Goal: Task Accomplishment & Management: Manage account settings

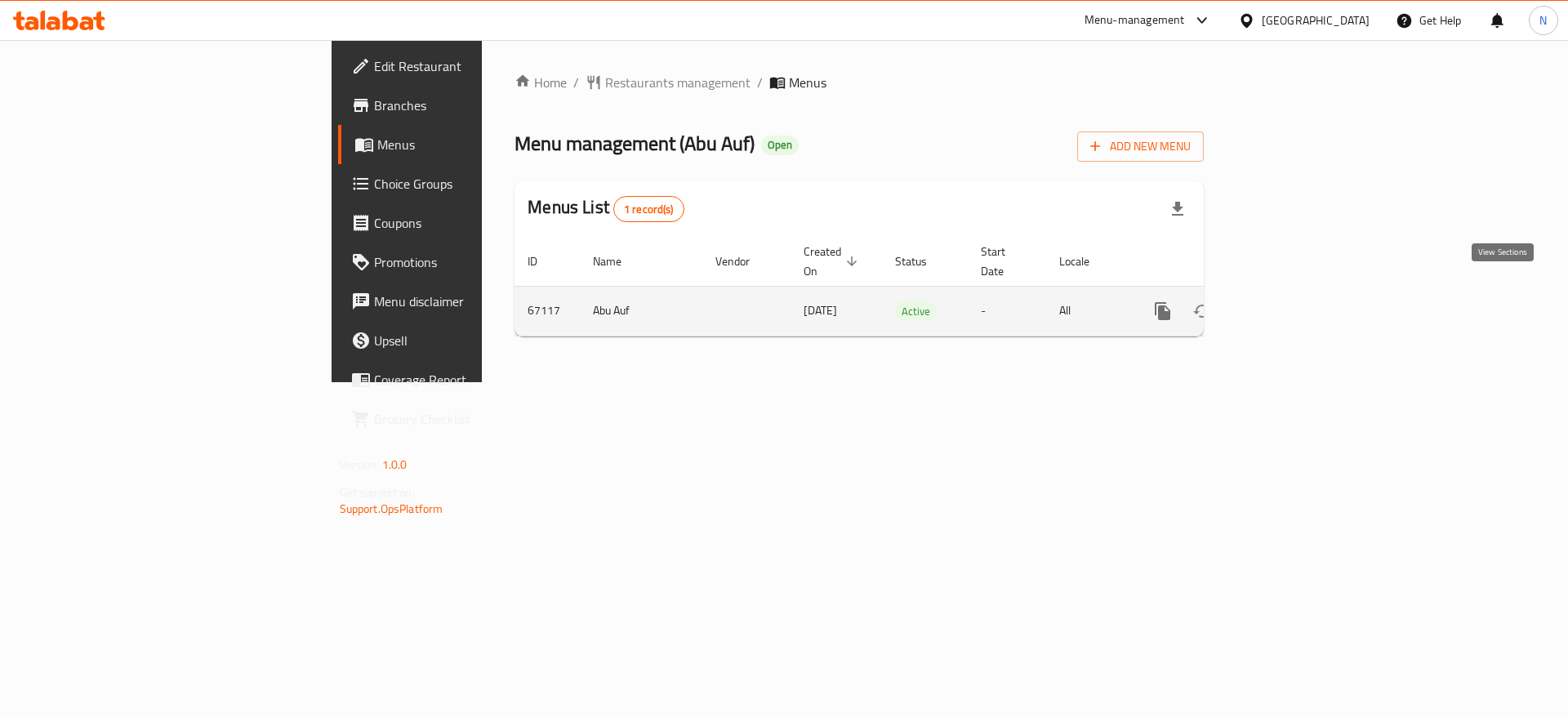
click at [1288, 304] on icon "enhanced table" at bounding box center [1279, 311] width 15 height 15
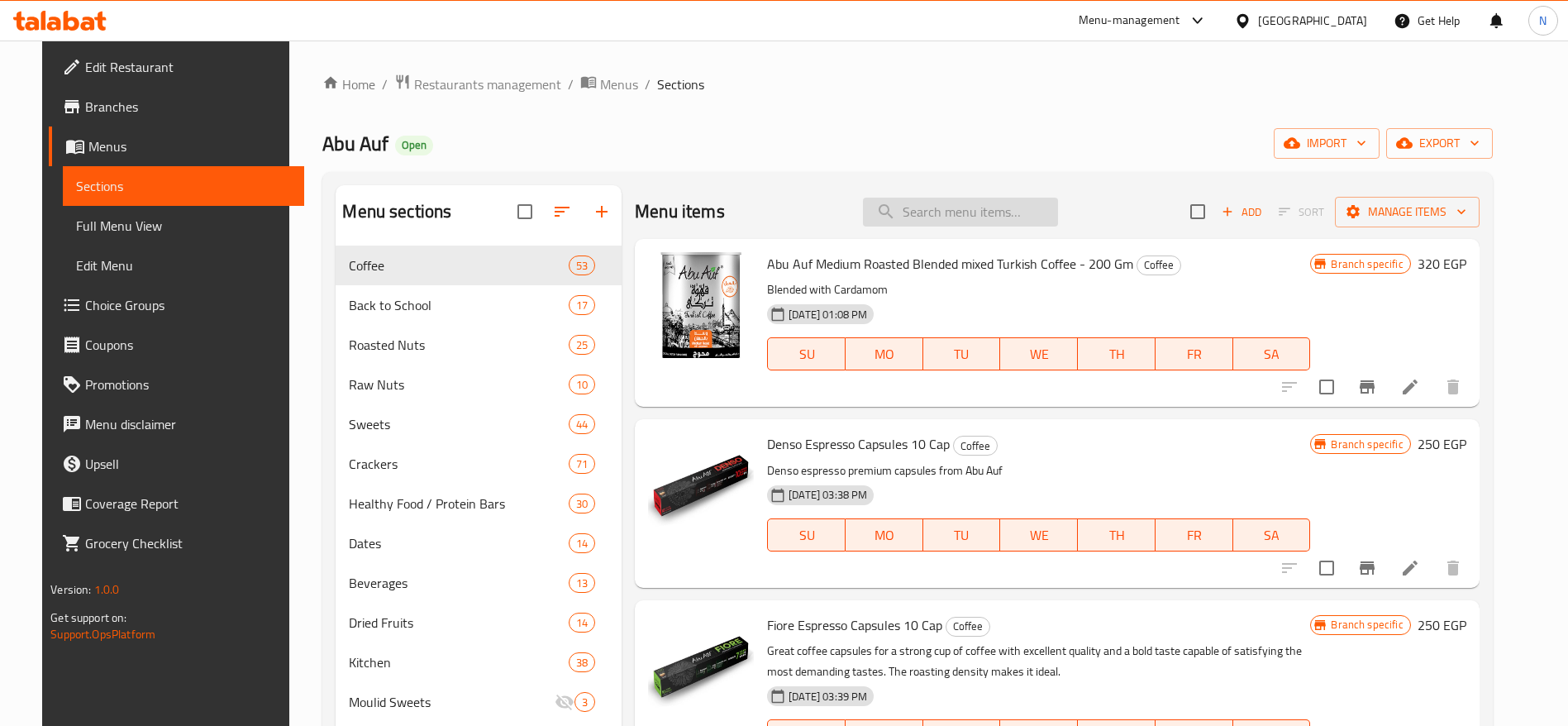
click at [948, 206] on input "search" at bounding box center [960, 213] width 195 height 29
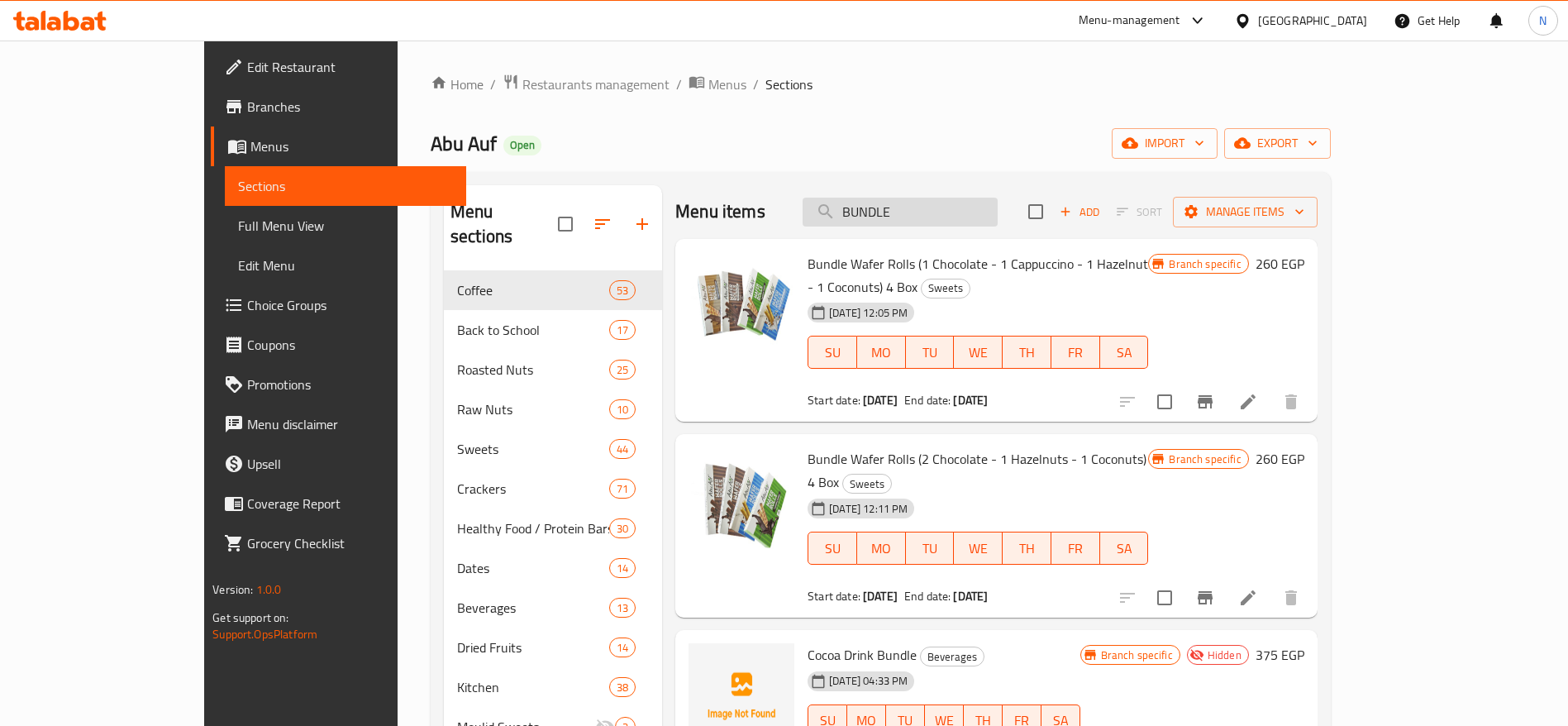
type input "BUNDLE"
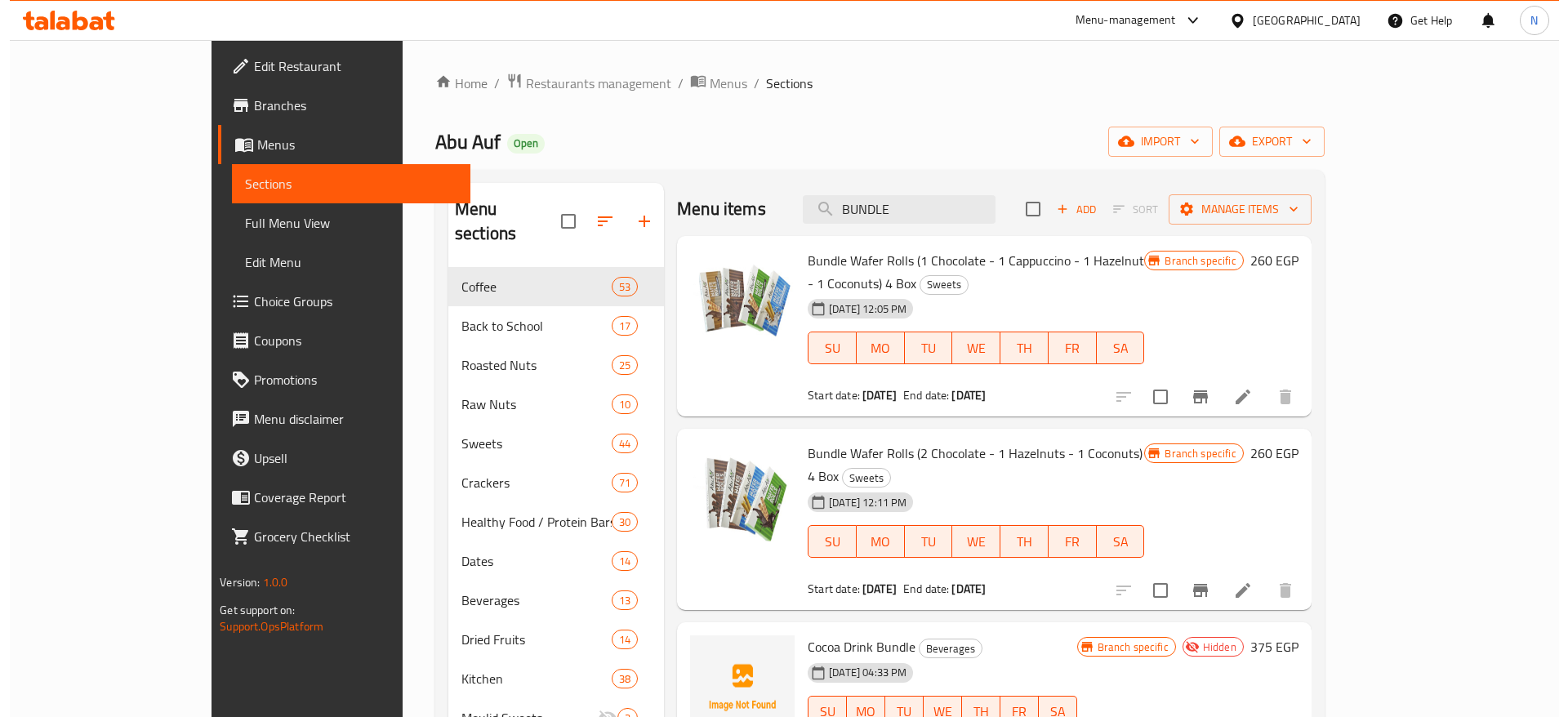
scroll to position [29, 0]
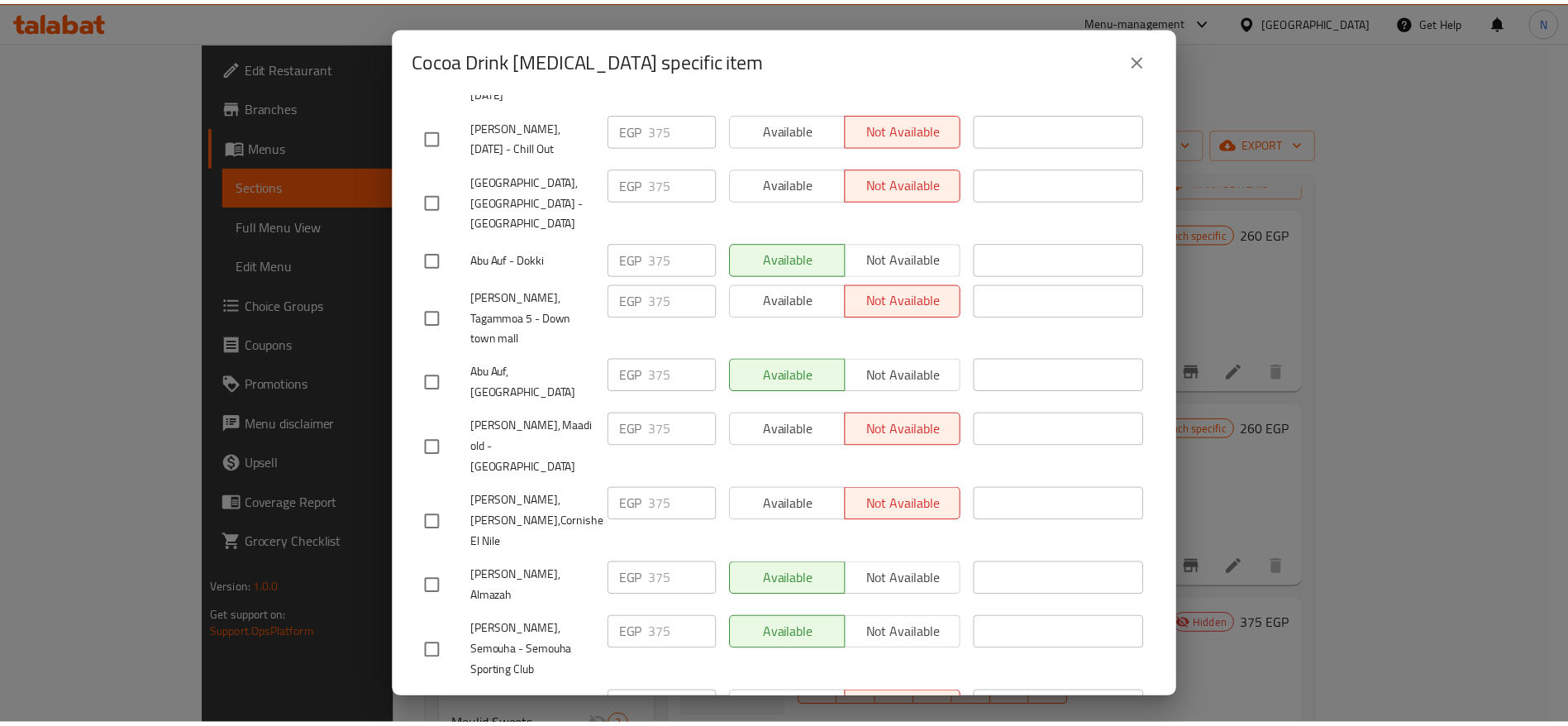
scroll to position [1157, 0]
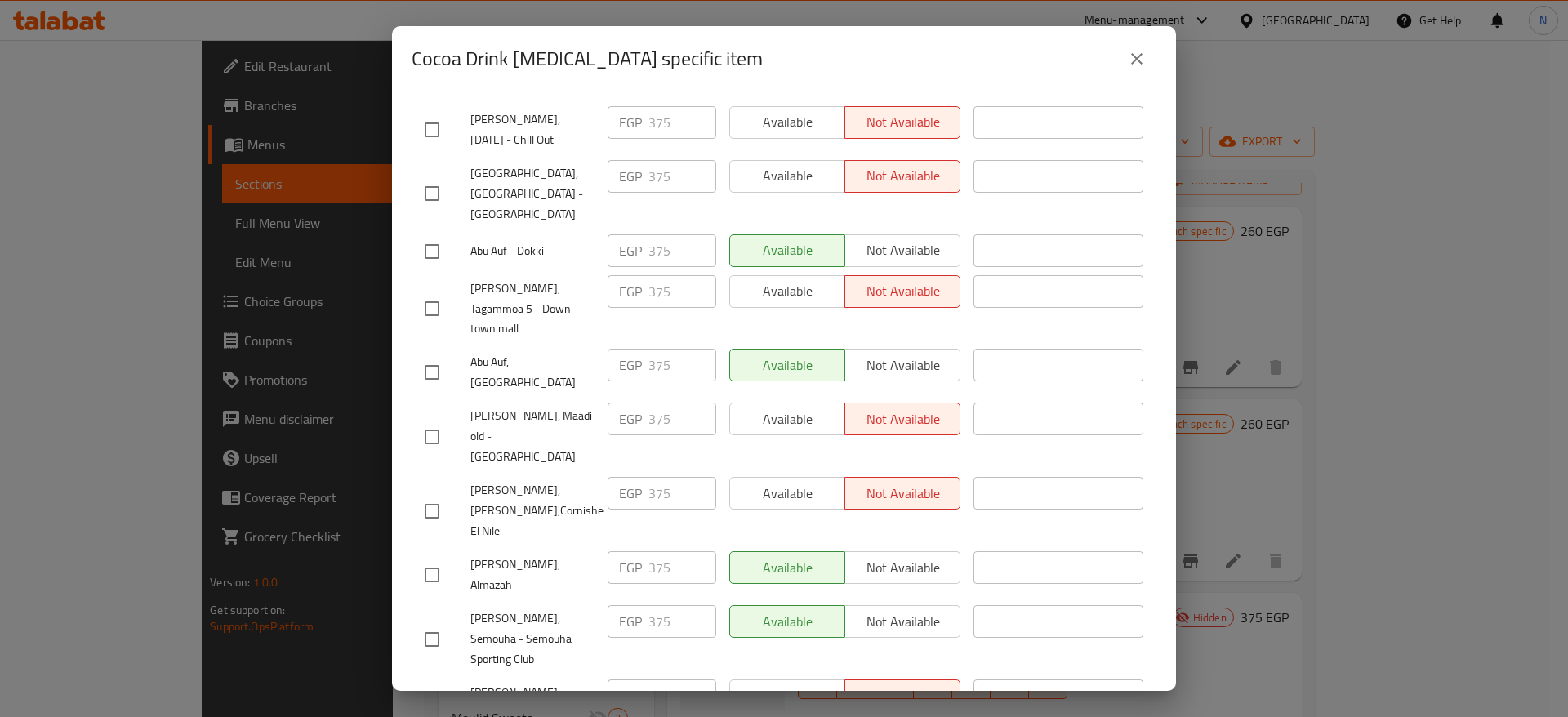
click at [515, 352] on span "Abu Auf, [GEOGRAPHIC_DATA]" at bounding box center [533, 372] width 124 height 41
copy span "Abu Auf, [GEOGRAPHIC_DATA]"
drag, startPoint x: 498, startPoint y: 172, endPoint x: 488, endPoint y: 176, distance: 10.8
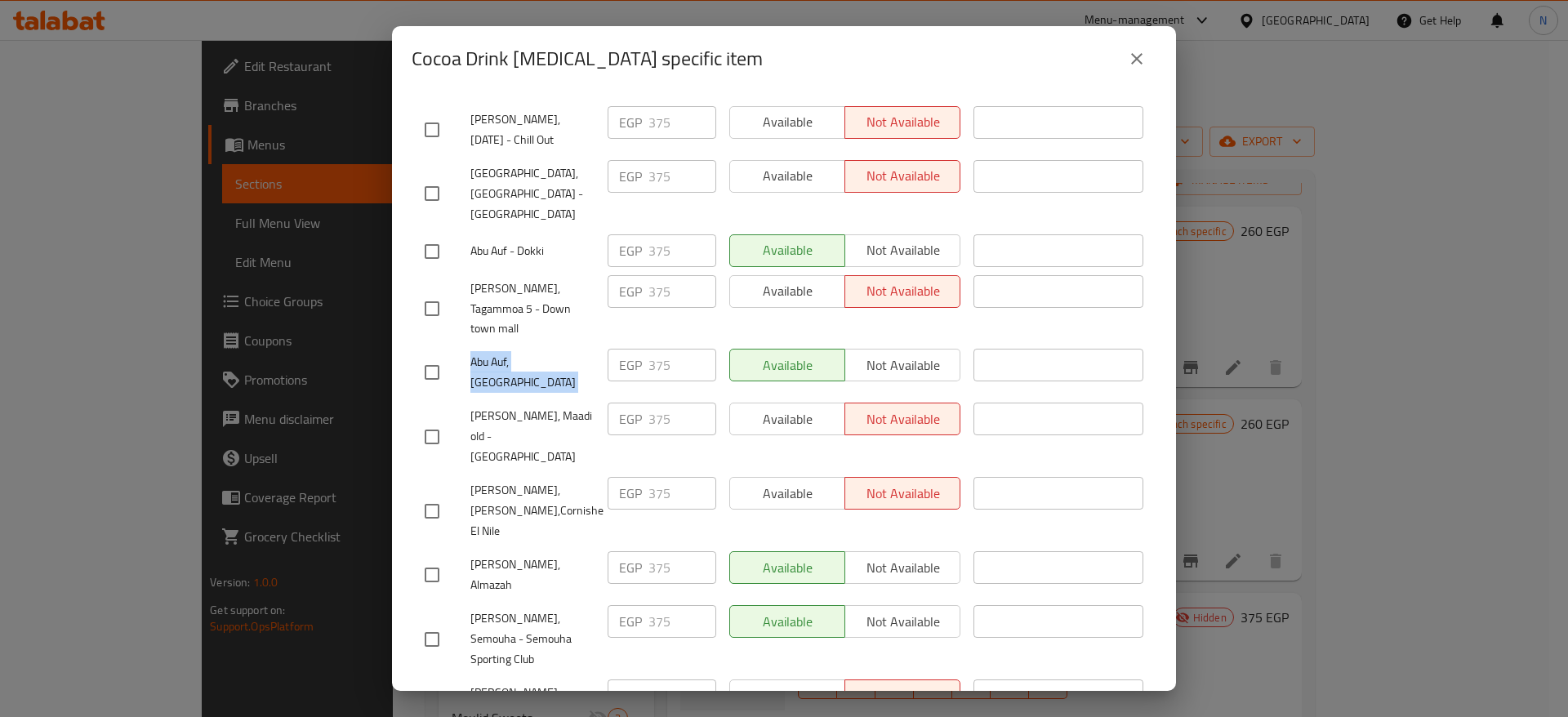
copy span "Abu Auf, [GEOGRAPHIC_DATA]"
click at [1240, 99] on div "Cocoa Drink Bundle - branch specific item Cocoa Drink Bundle 375 EGP Current ti…" at bounding box center [784, 358] width 1568 height 717
click at [1131, 52] on icon "close" at bounding box center [1137, 59] width 19 height 19
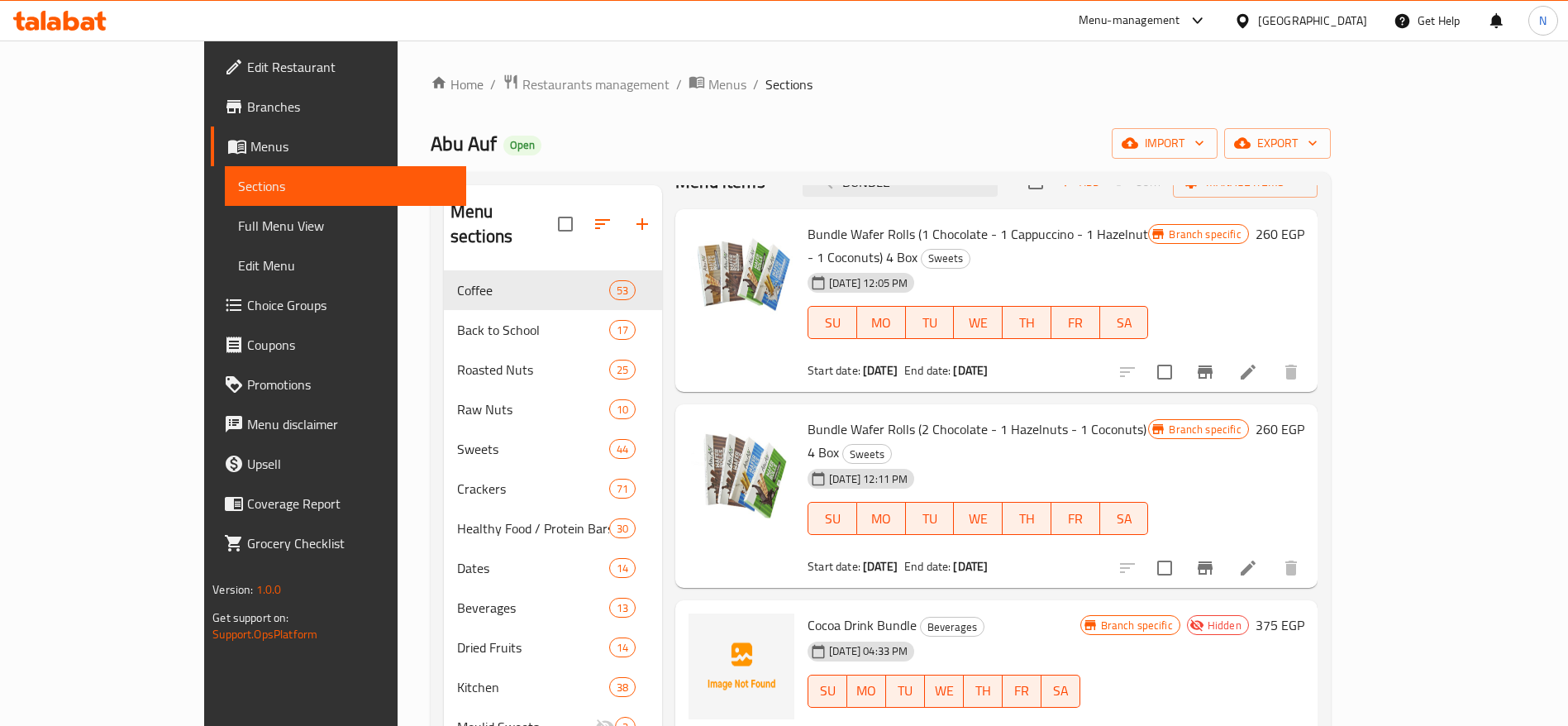
click at [247, 117] on span "Branches" at bounding box center [350, 107] width 206 height 20
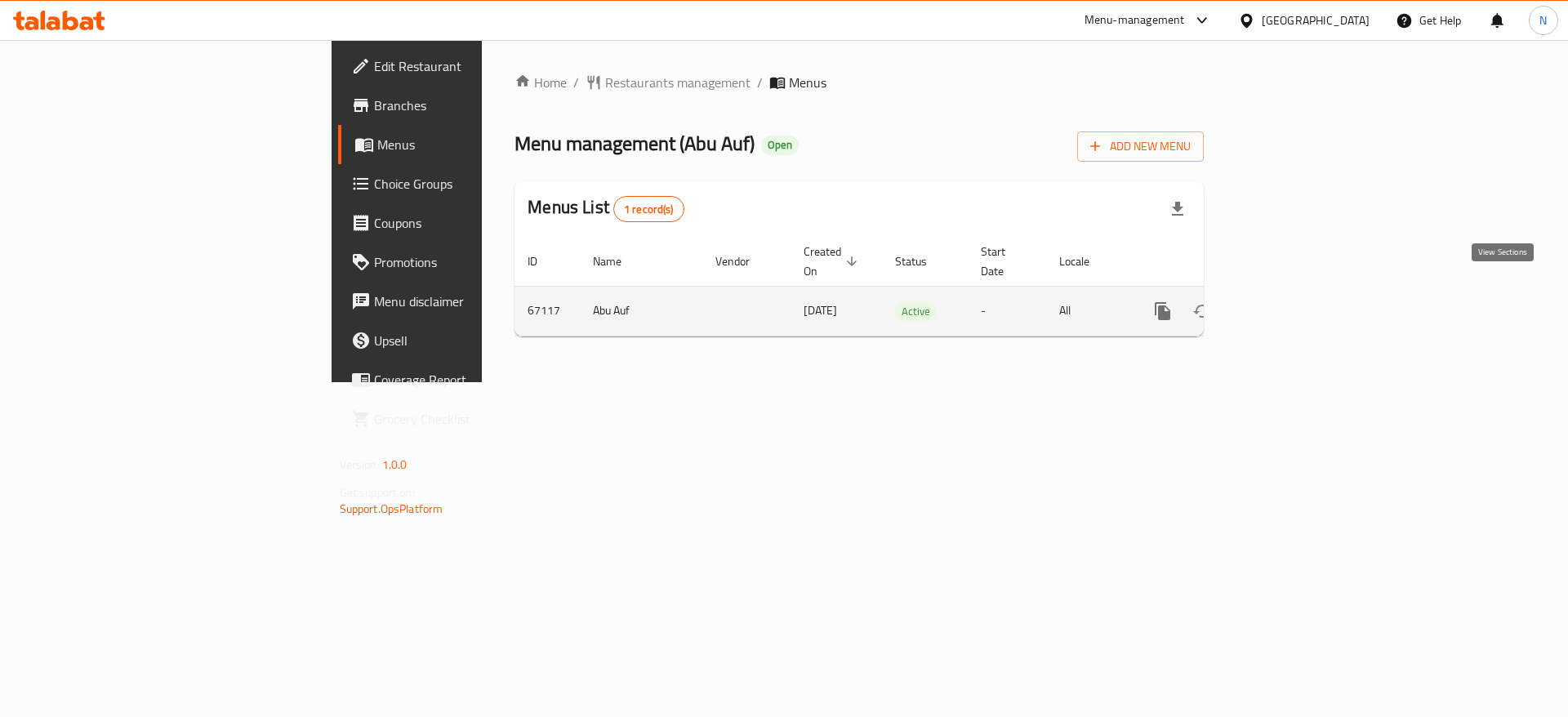
click at [1290, 301] on icon "enhanced table" at bounding box center [1280, 311] width 19 height 19
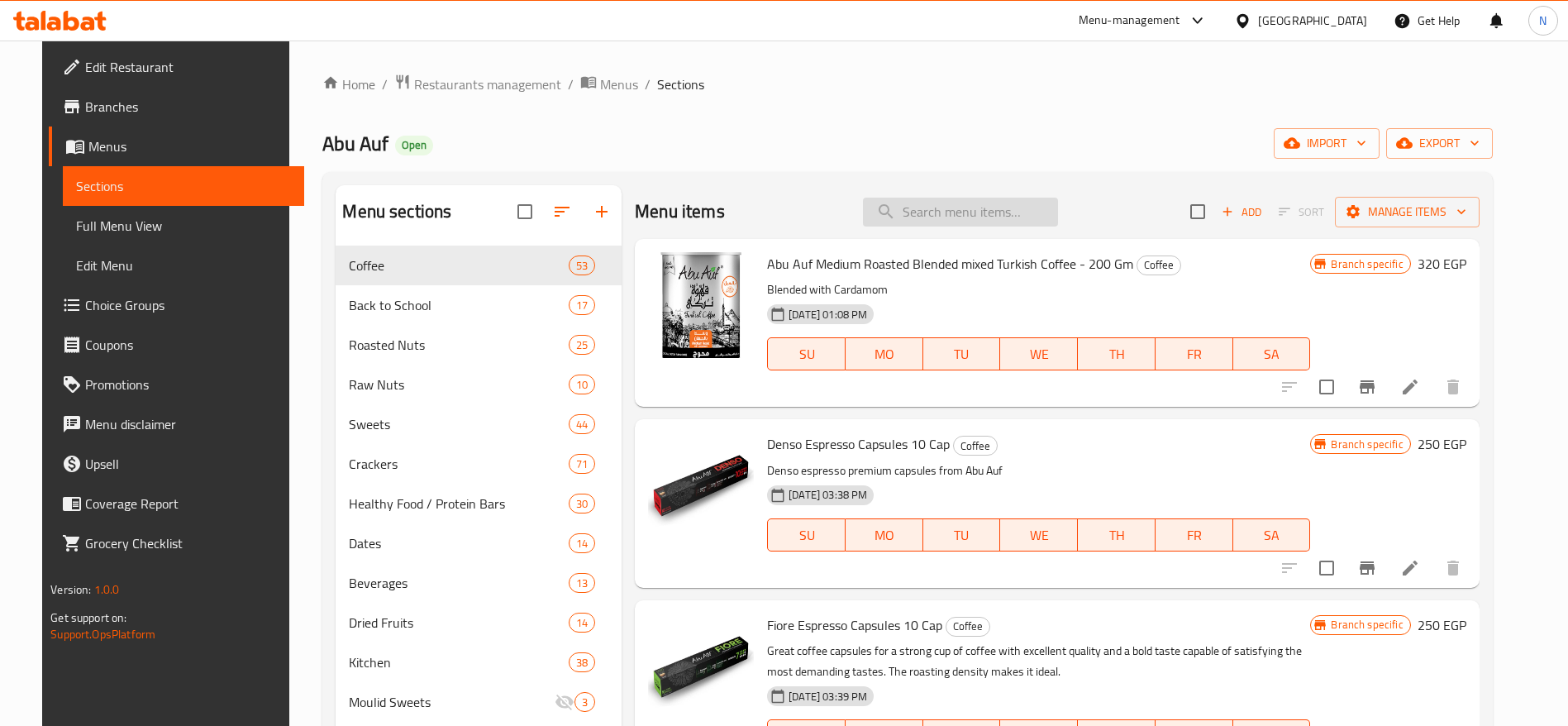
click at [1009, 216] on input "search" at bounding box center [960, 213] width 195 height 29
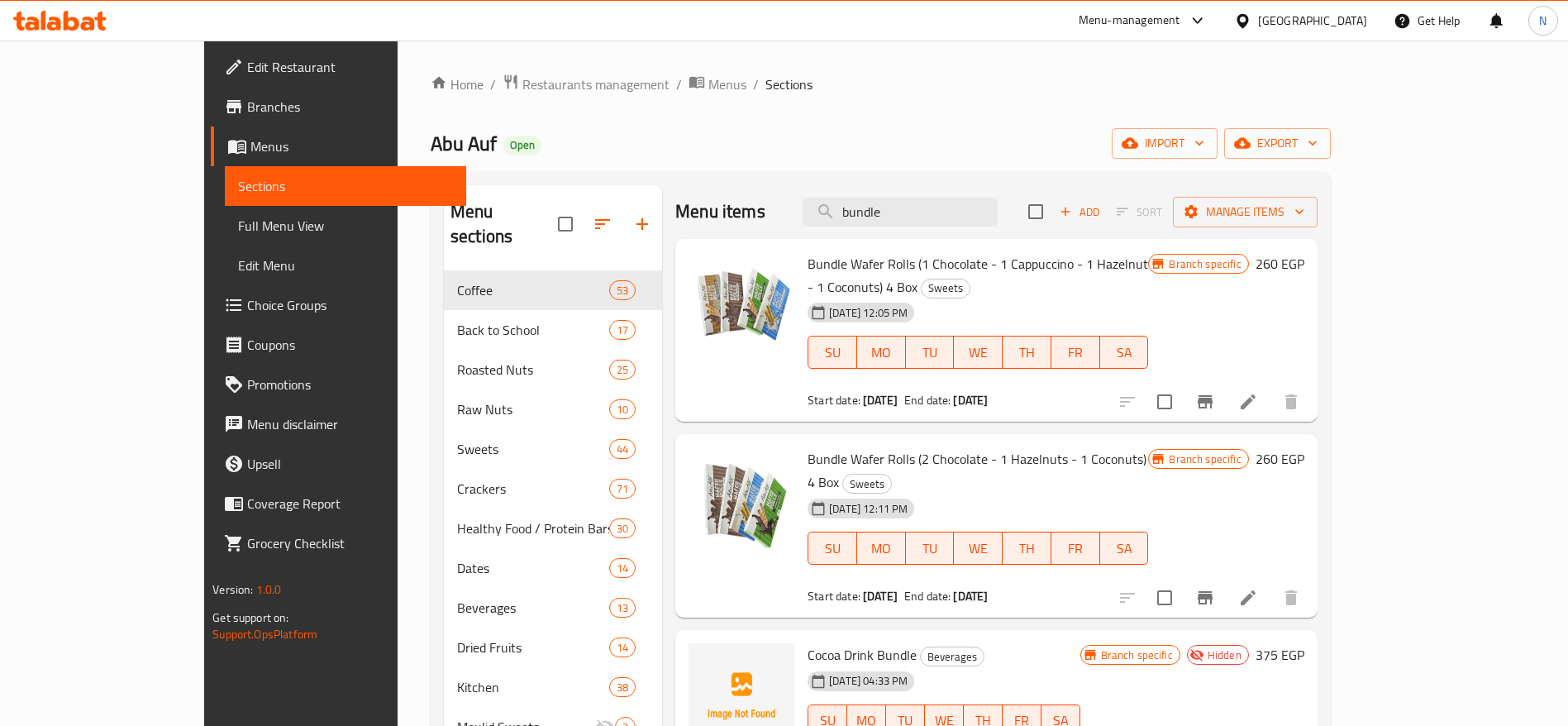
type input "bundle"
click at [809, 643] on span "Cocoa Drink Bundle" at bounding box center [862, 654] width 109 height 25
copy h6 "Cocoa Drink Bundle"
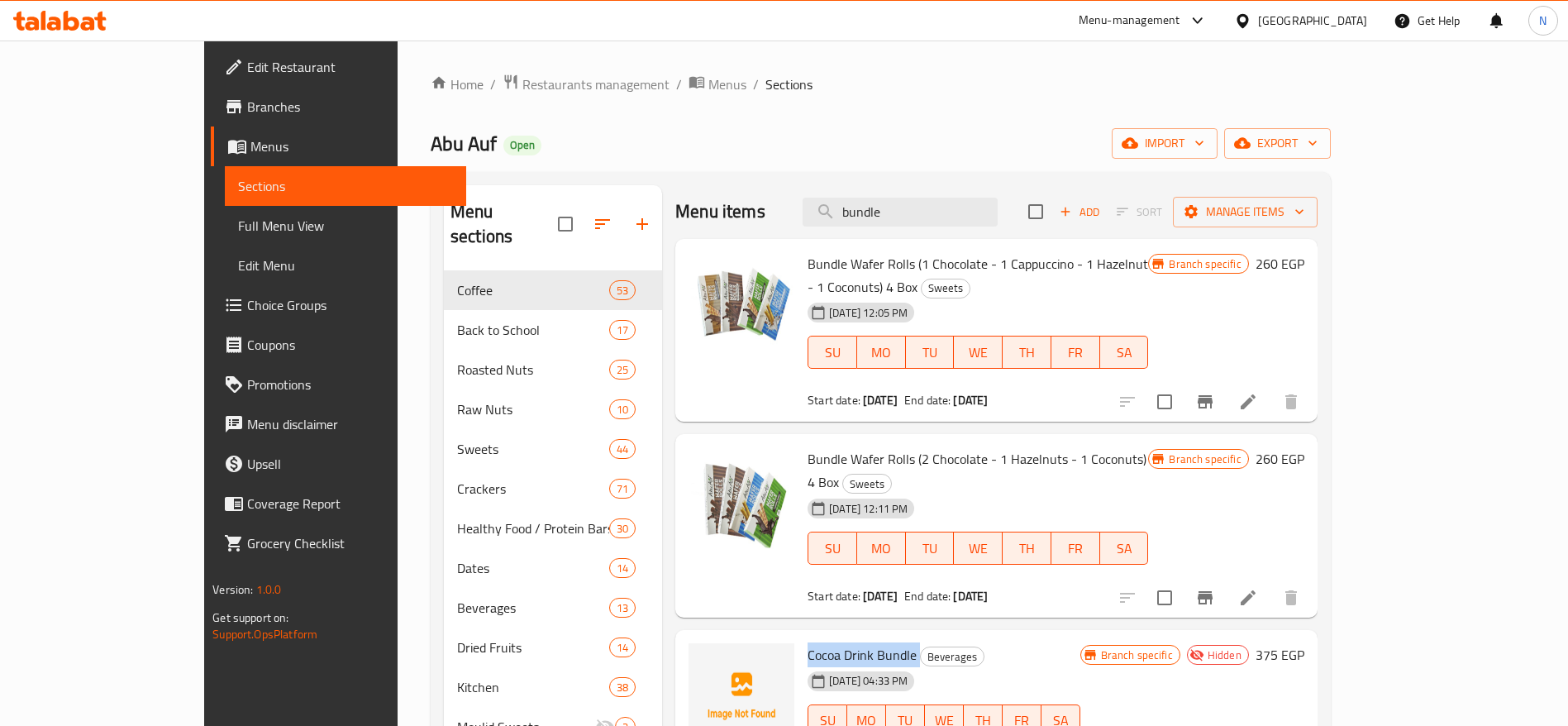
scroll to position [29, 0]
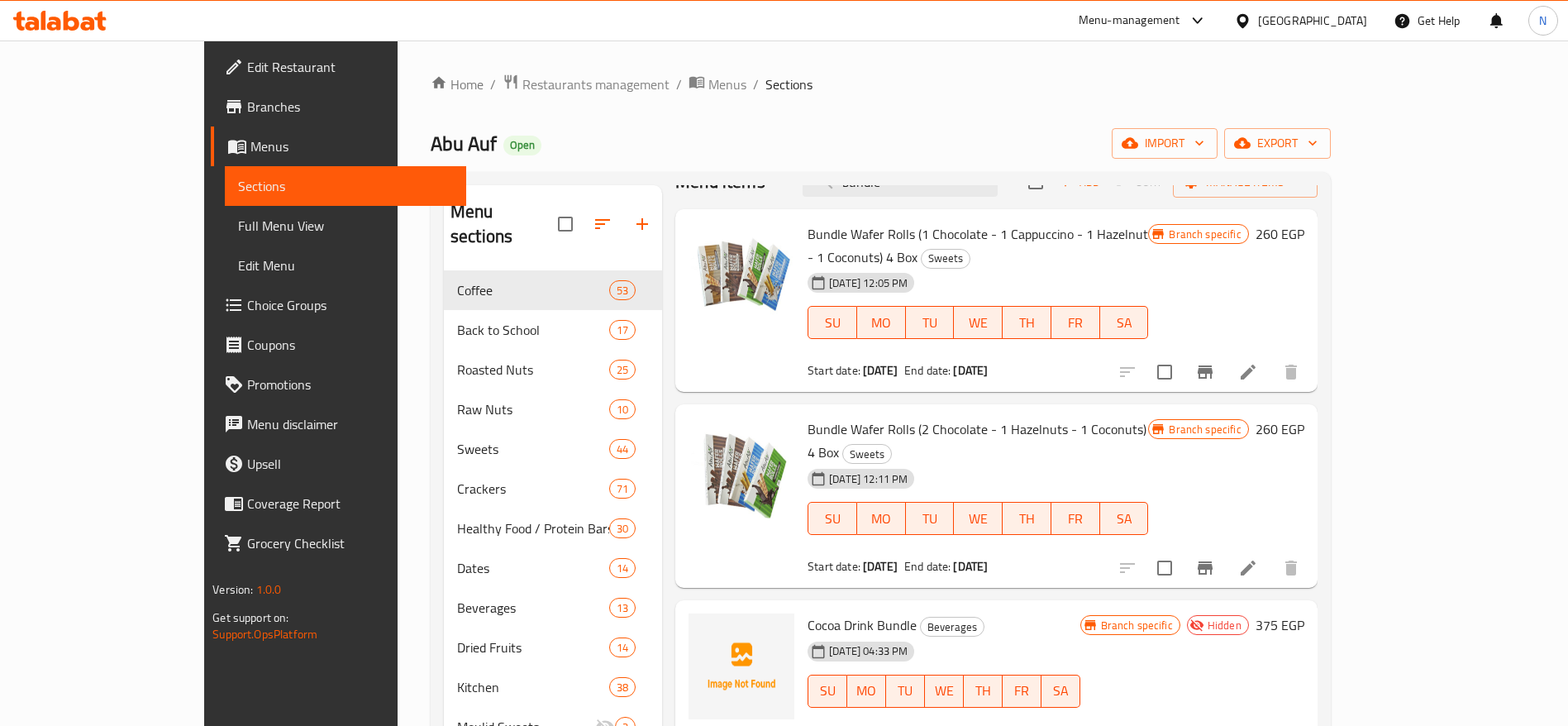
drag, startPoint x: 137, startPoint y: 9, endPoint x: 1231, endPoint y: 155, distance: 1103.7
click at [1231, 155] on div "Abu Auf Open import export" at bounding box center [881, 143] width 900 height 30
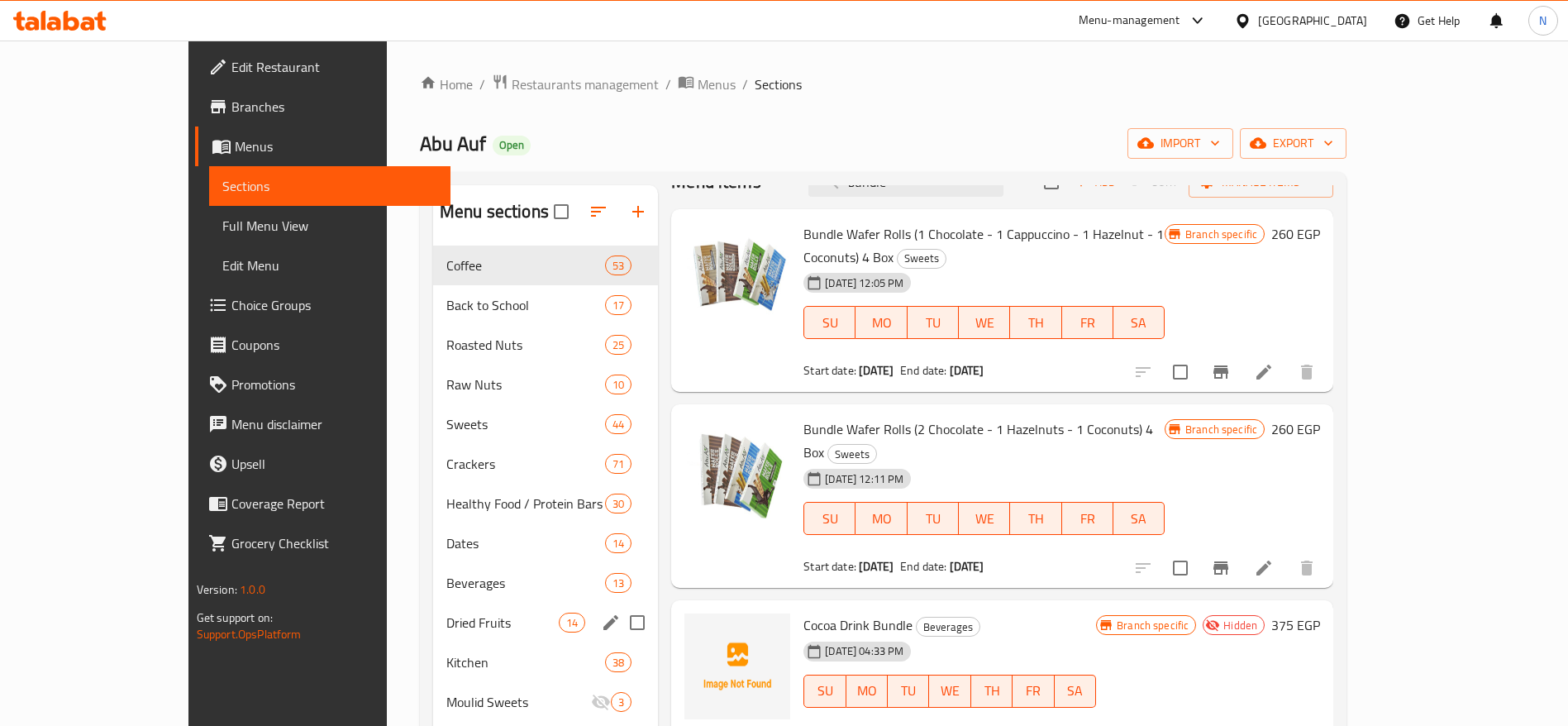
scroll to position [232, 0]
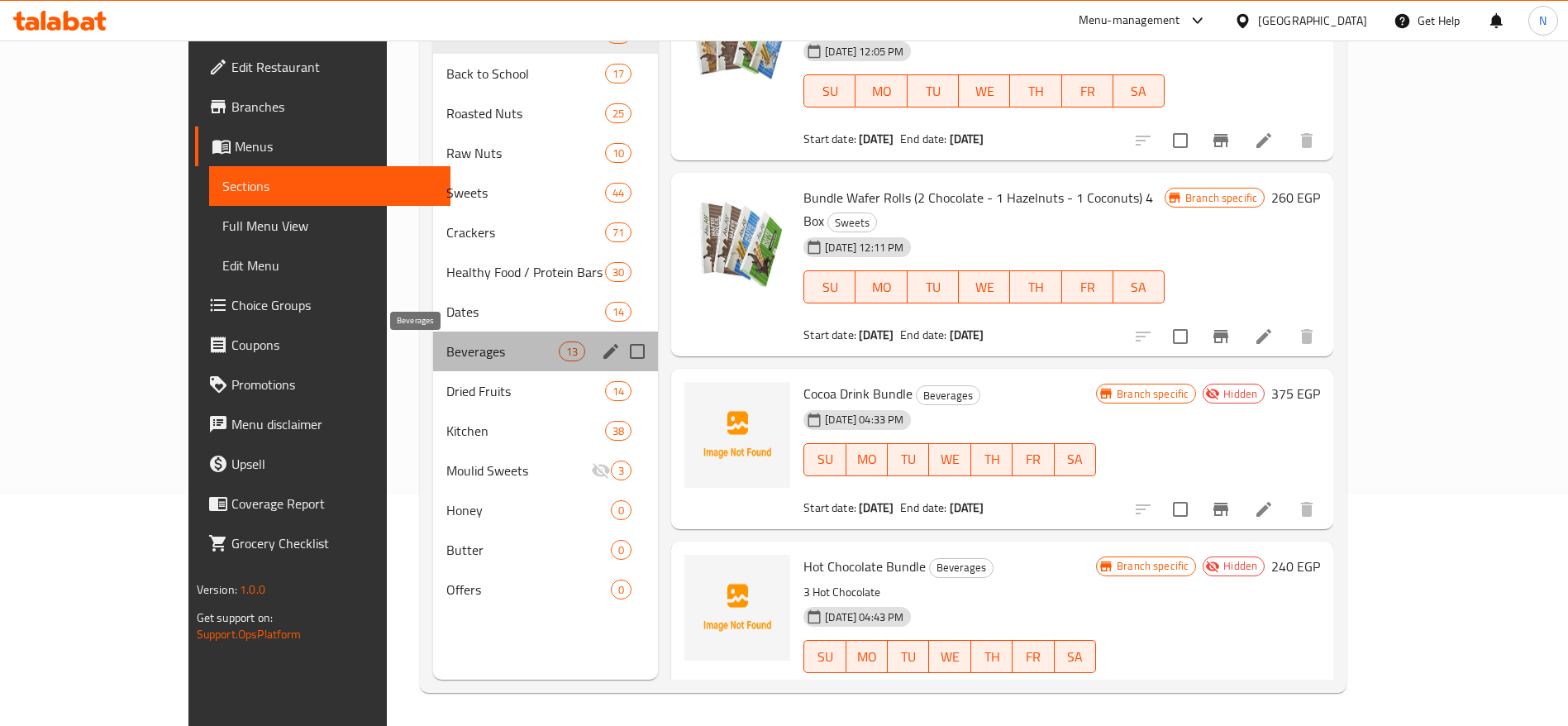
click at [446, 343] on span "Beverages" at bounding box center [502, 351] width 113 height 20
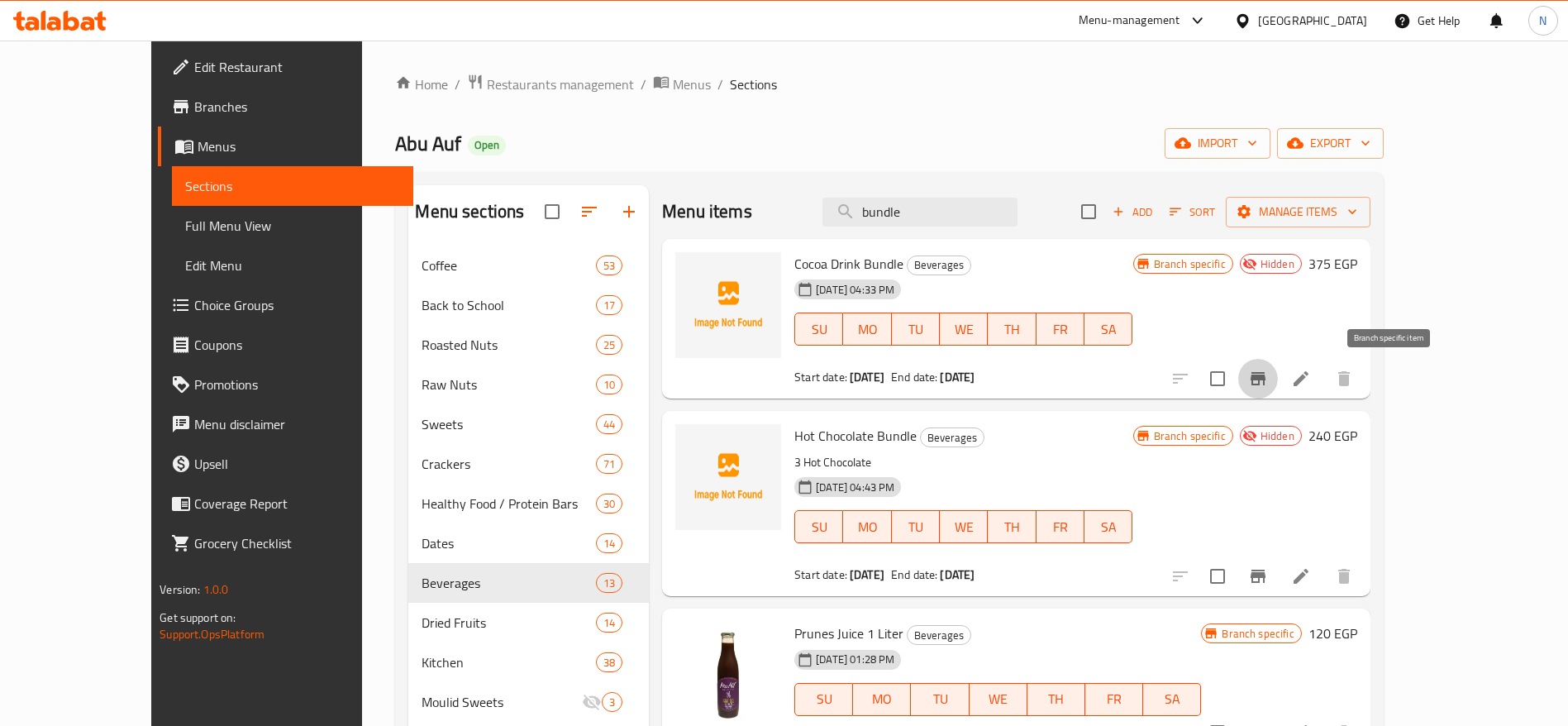
click at [1278, 361] on button "Branch-specific-item" at bounding box center [1258, 379] width 39 height 39
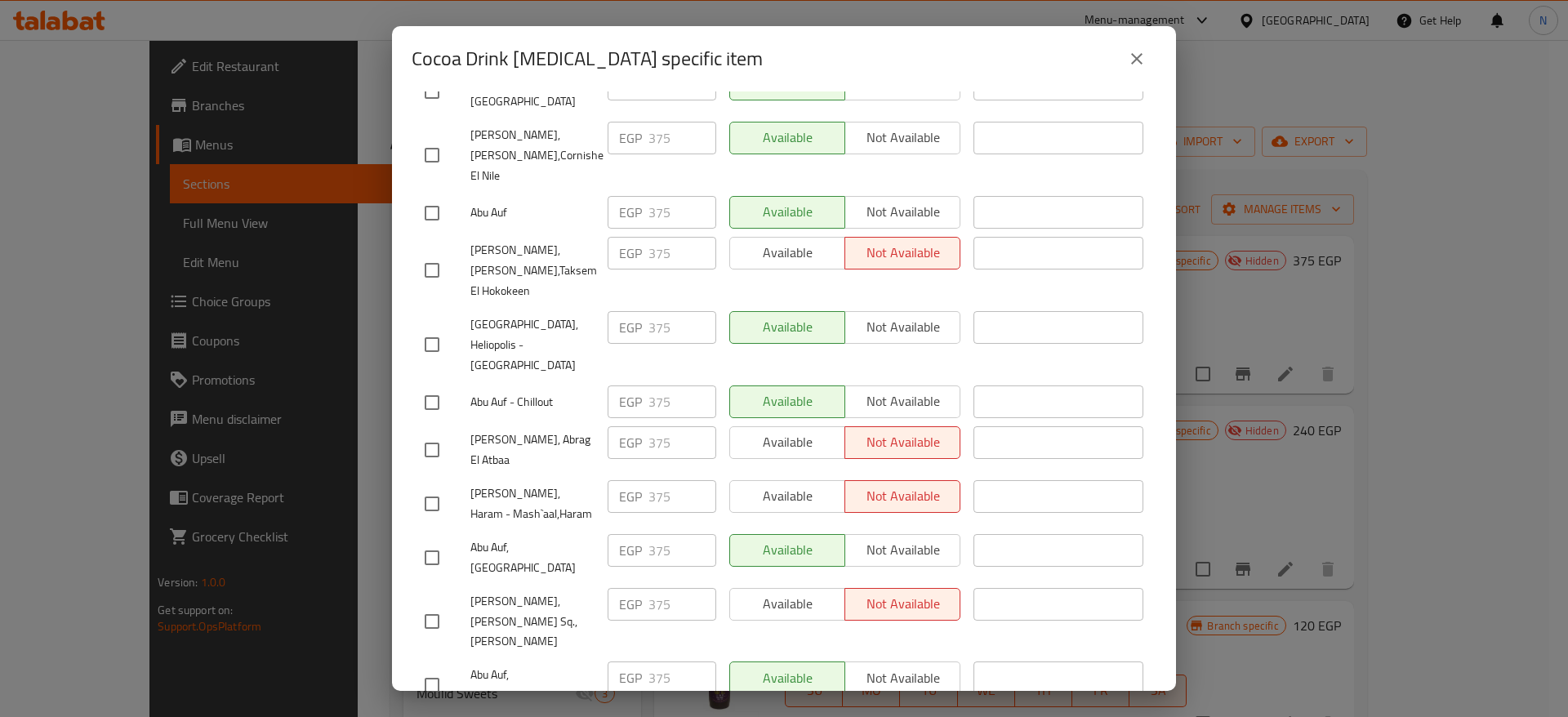
scroll to position [2900, 0]
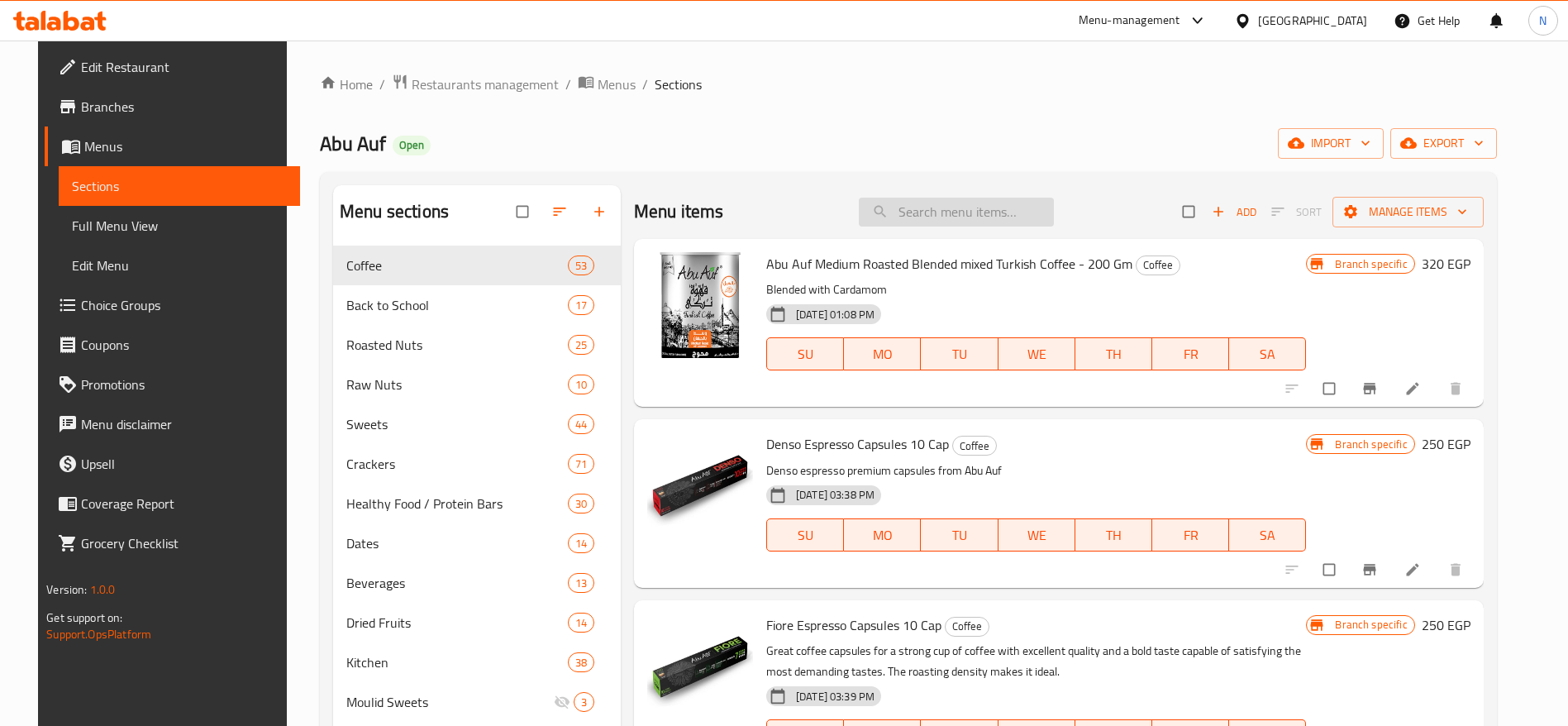
click at [1000, 215] on input "search" at bounding box center [956, 213] width 195 height 29
paste input "Cocoa Drink Bundle"
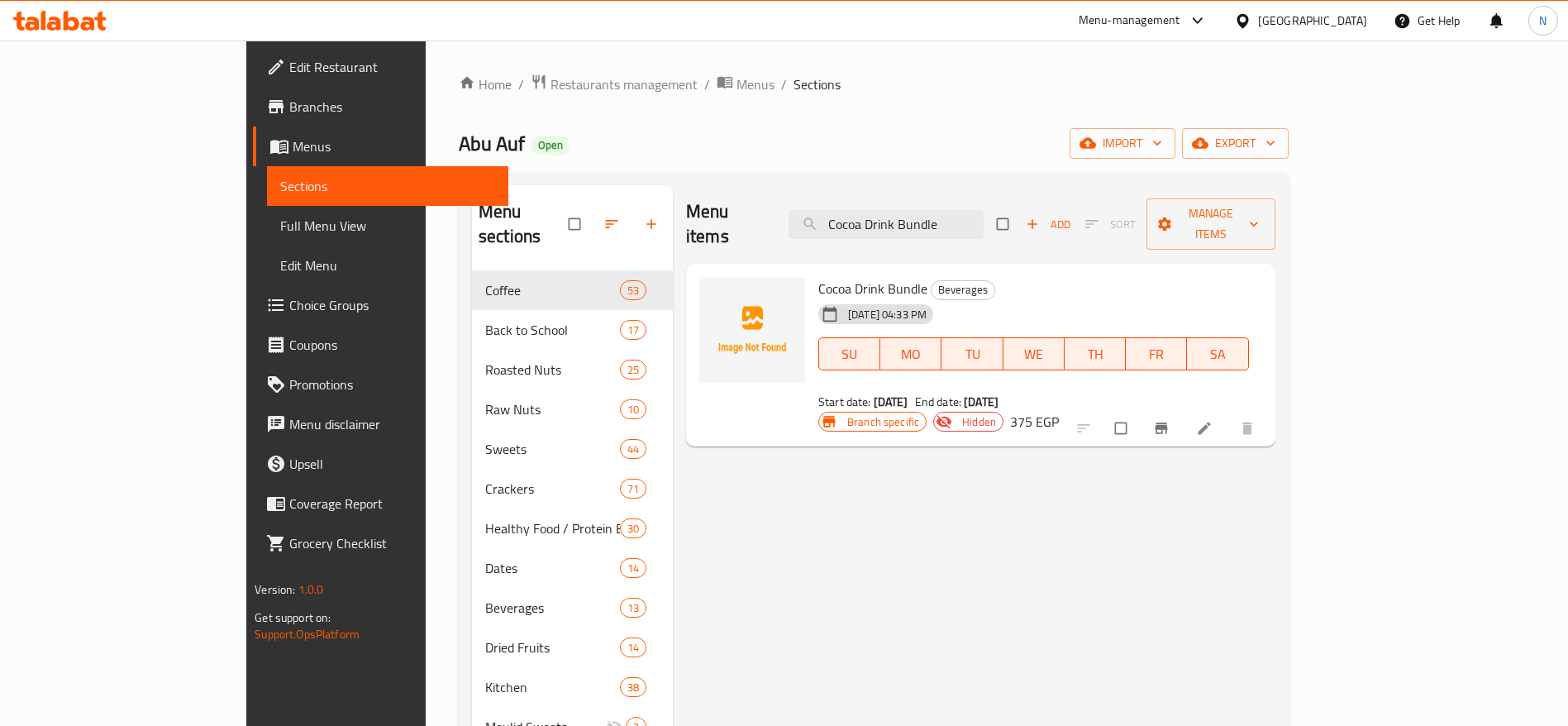
type input "Cocoa Drink Bundle"
click at [874, 391] on b "[DATE]" at bounding box center [890, 402] width 34 height 22
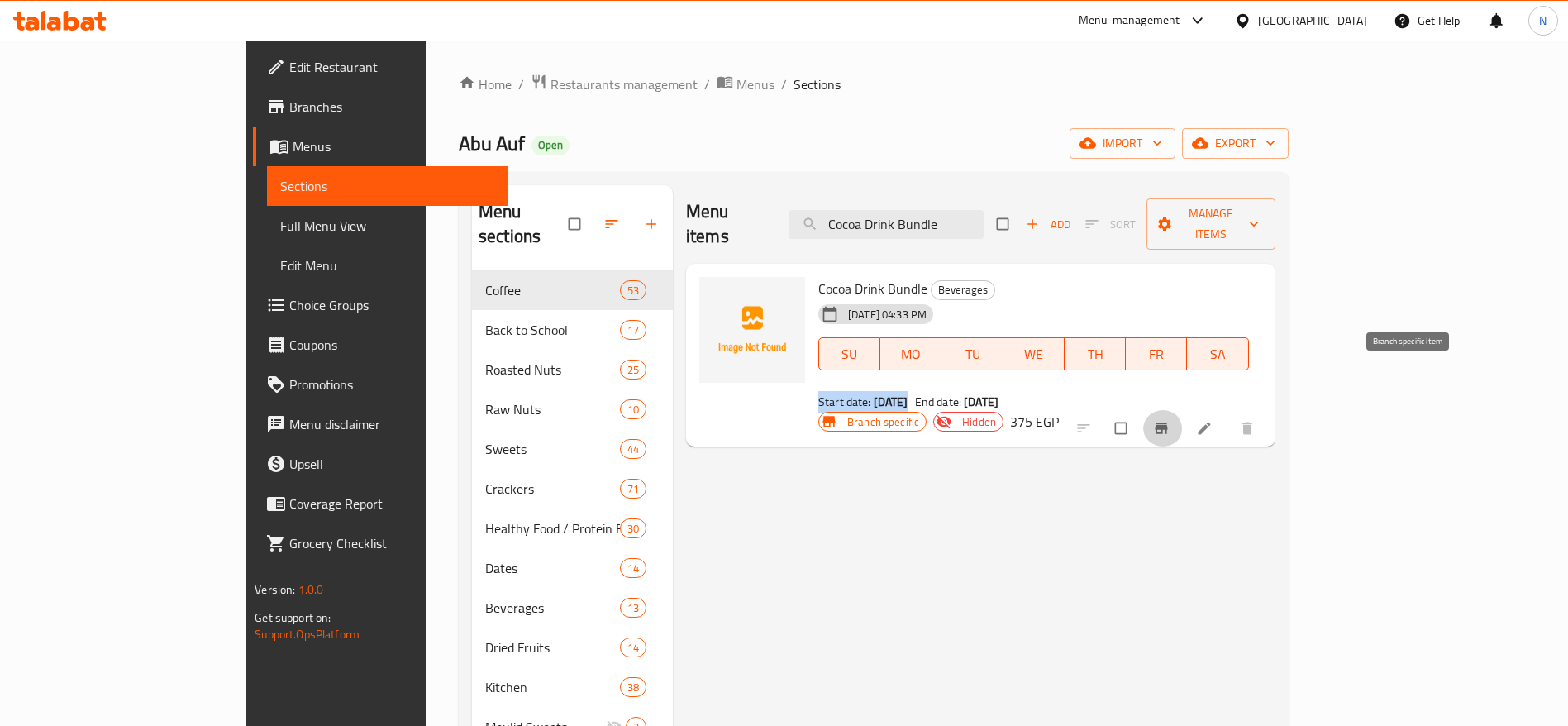
click at [1170, 420] on icon "Branch-specific-item" at bounding box center [1161, 428] width 17 height 17
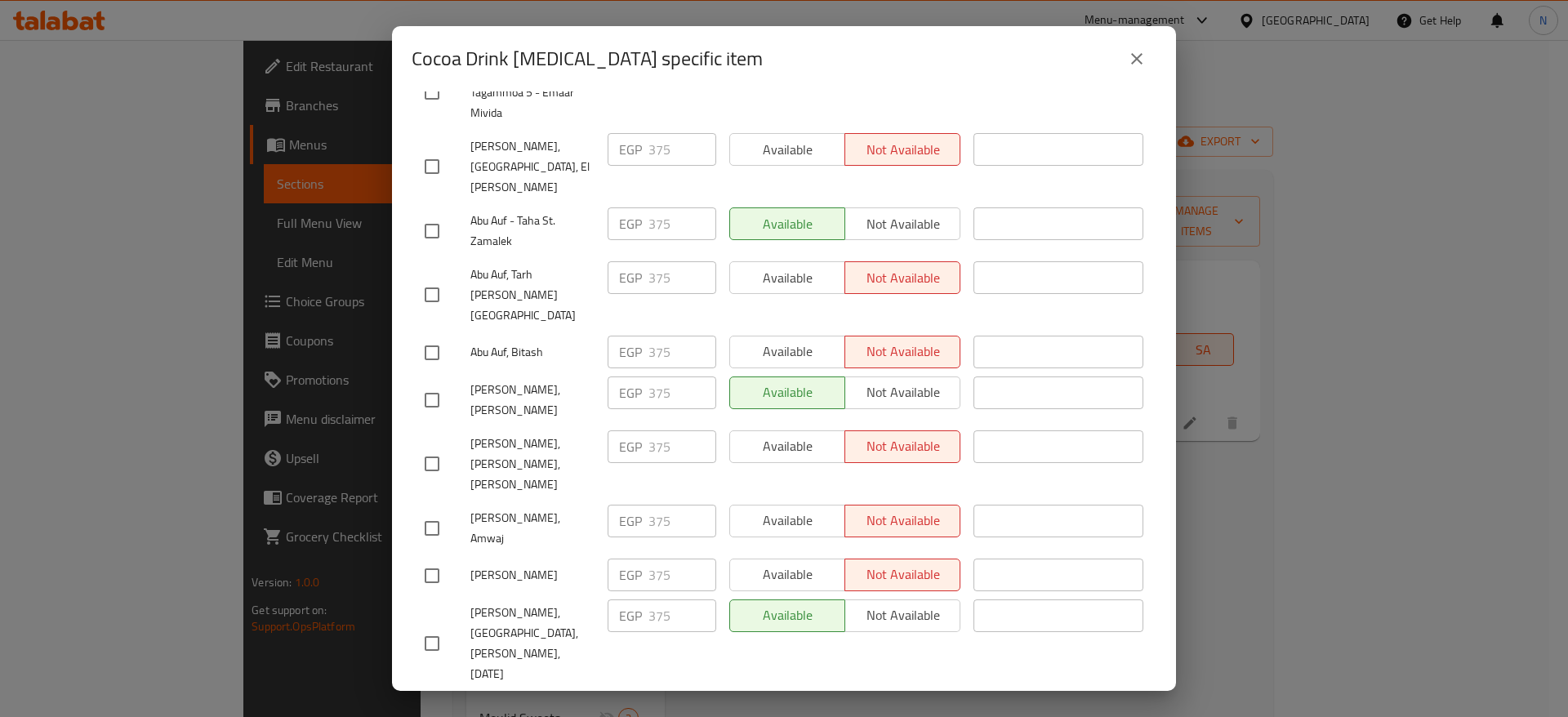
scroll to position [555, 0]
click at [514, 378] on span "[PERSON_NAME], [PERSON_NAME]" at bounding box center [533, 398] width 124 height 41
